Goal: Check status: Check status

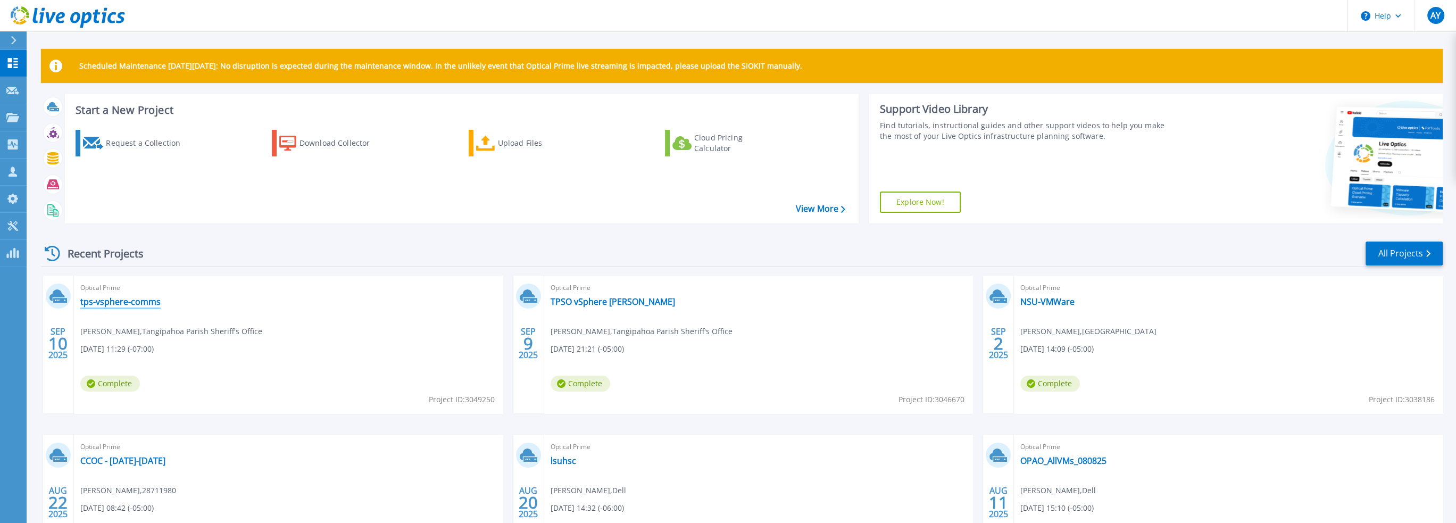
click at [107, 300] on link "tps-vsphere-comms" at bounding box center [120, 301] width 80 height 11
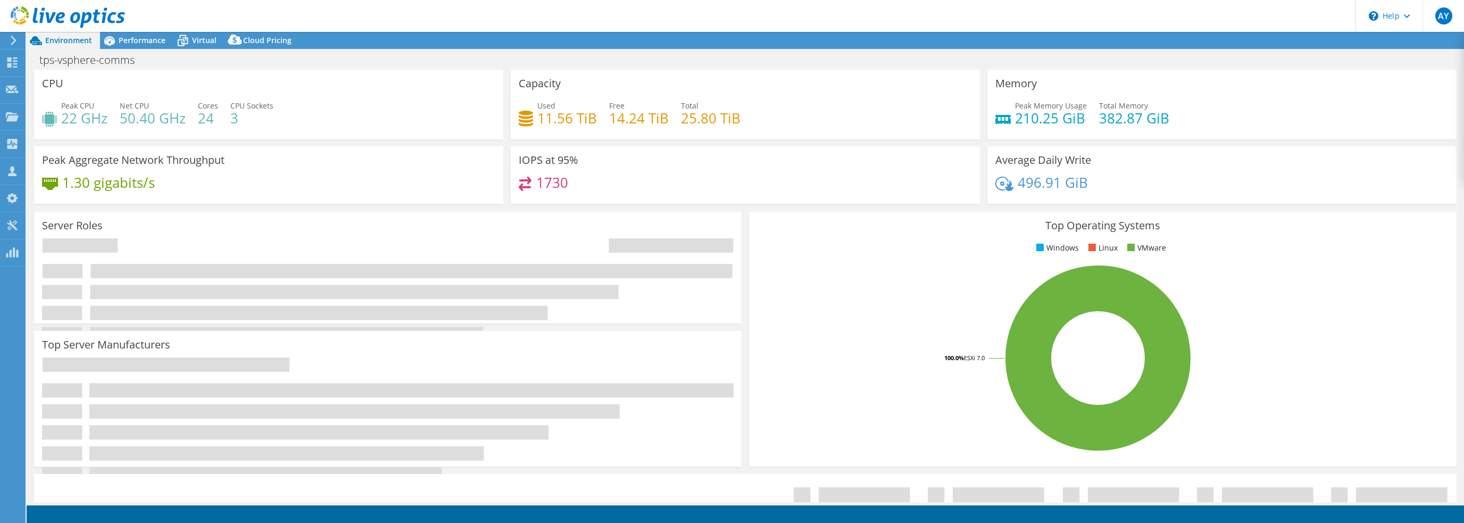
select select "USD"
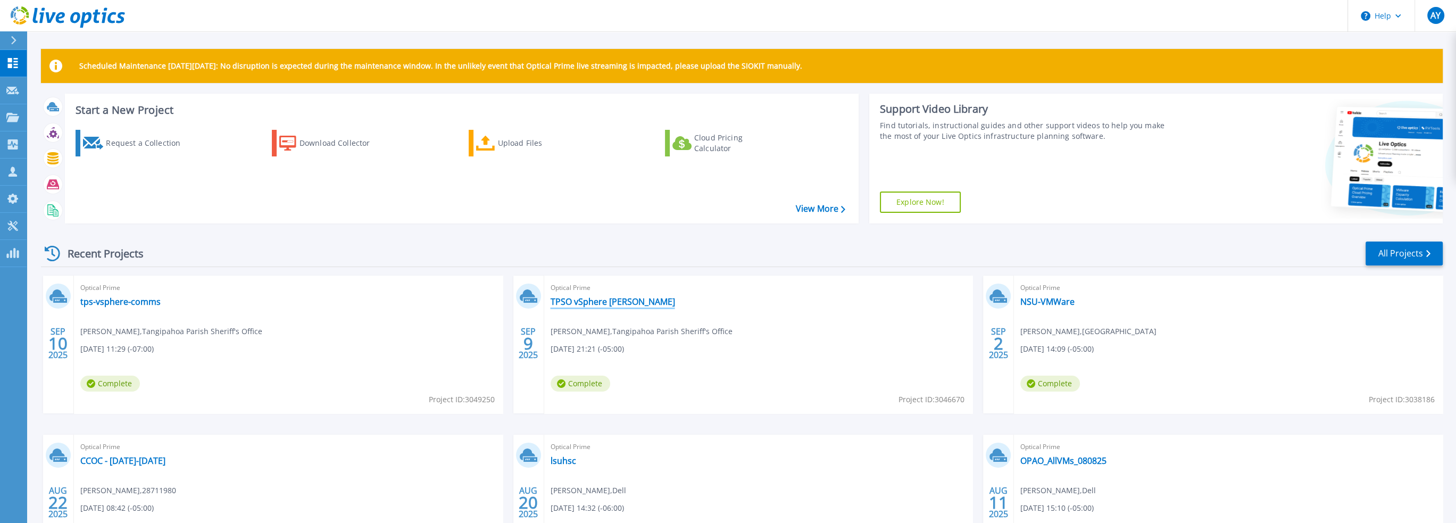
click at [609, 304] on link "TPSO vSphere [PERSON_NAME]" at bounding box center [613, 301] width 124 height 11
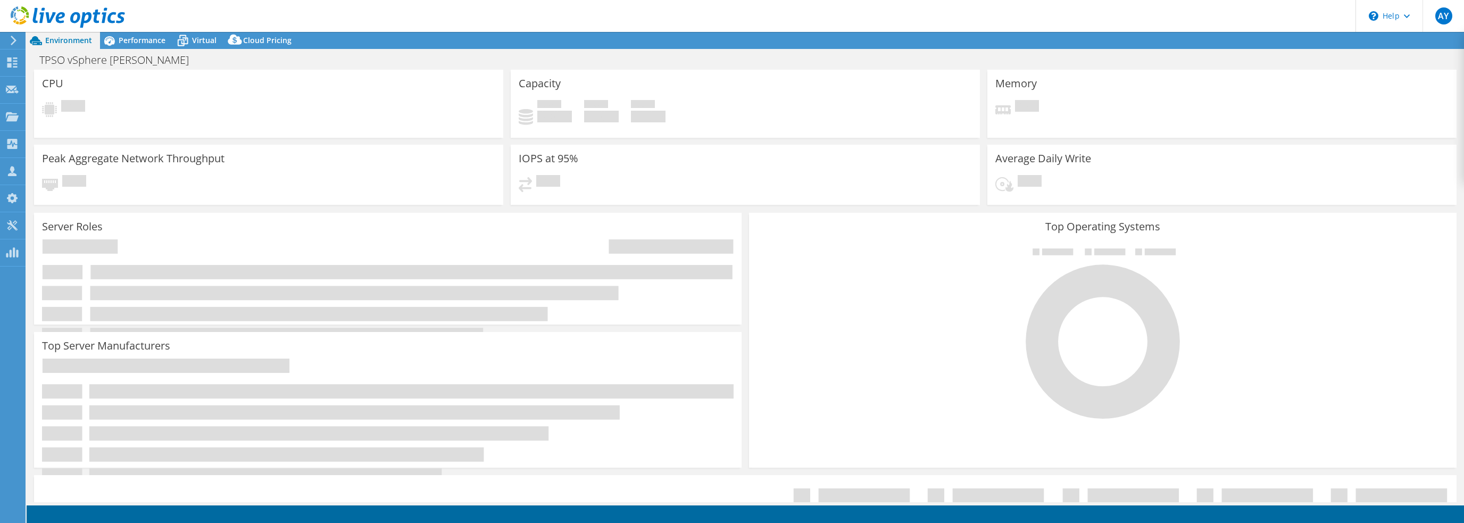
select select "USD"
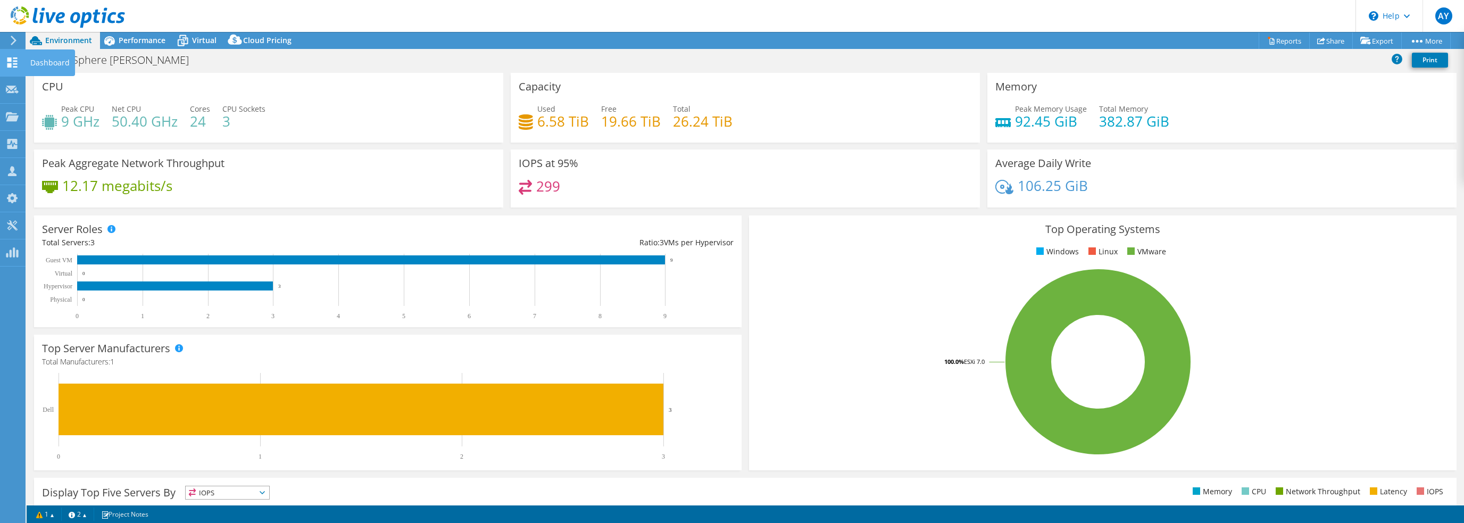
click at [15, 68] on div at bounding box center [12, 64] width 13 height 12
